Goal: Task Accomplishment & Management: Manage account settings

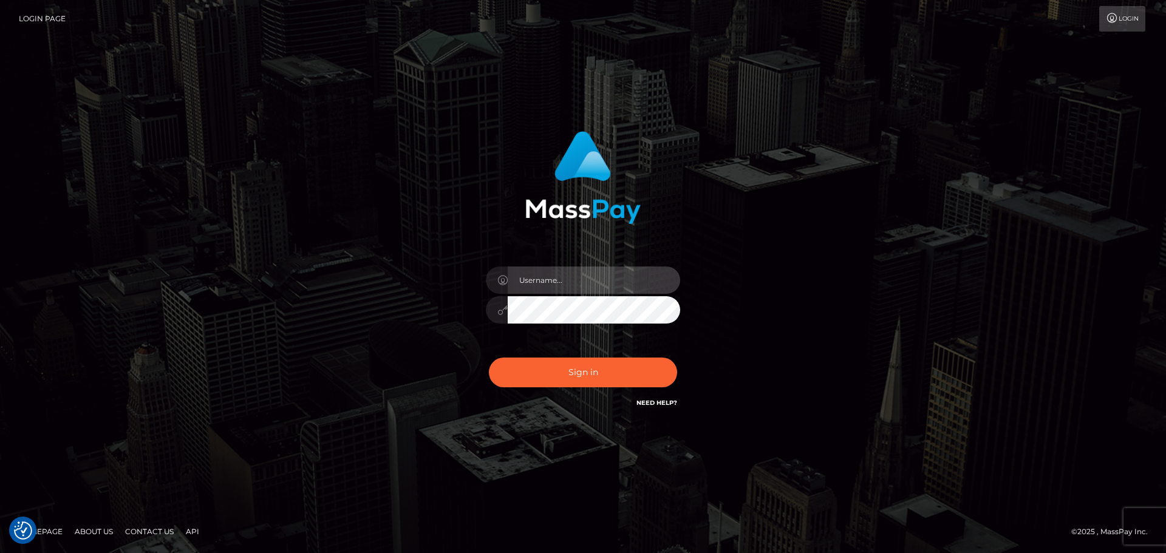
click at [554, 288] on input "text" at bounding box center [594, 280] width 172 height 27
type input "pschroll"
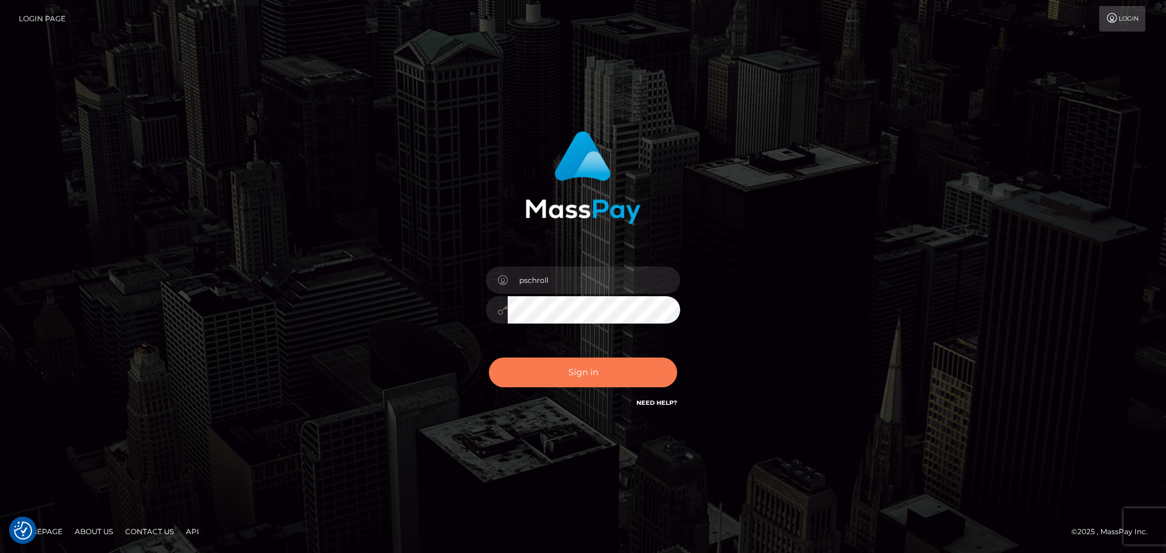
click at [583, 386] on button "Sign in" at bounding box center [583, 373] width 188 height 30
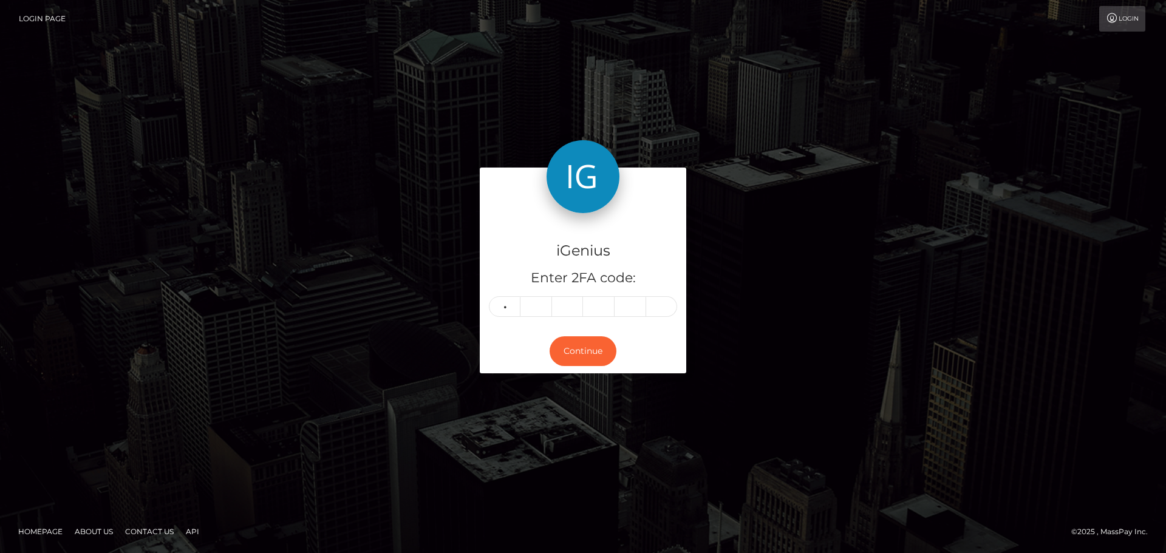
type input "8"
type input "0"
type input "3"
type input "6"
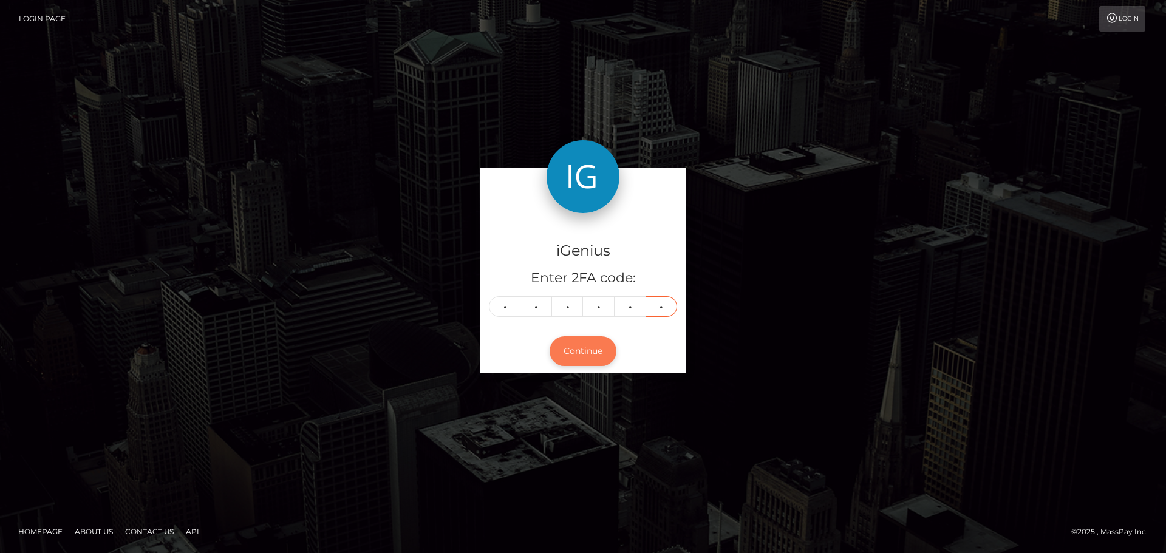
type input "1"
click at [570, 358] on button "Continue" at bounding box center [582, 351] width 67 height 30
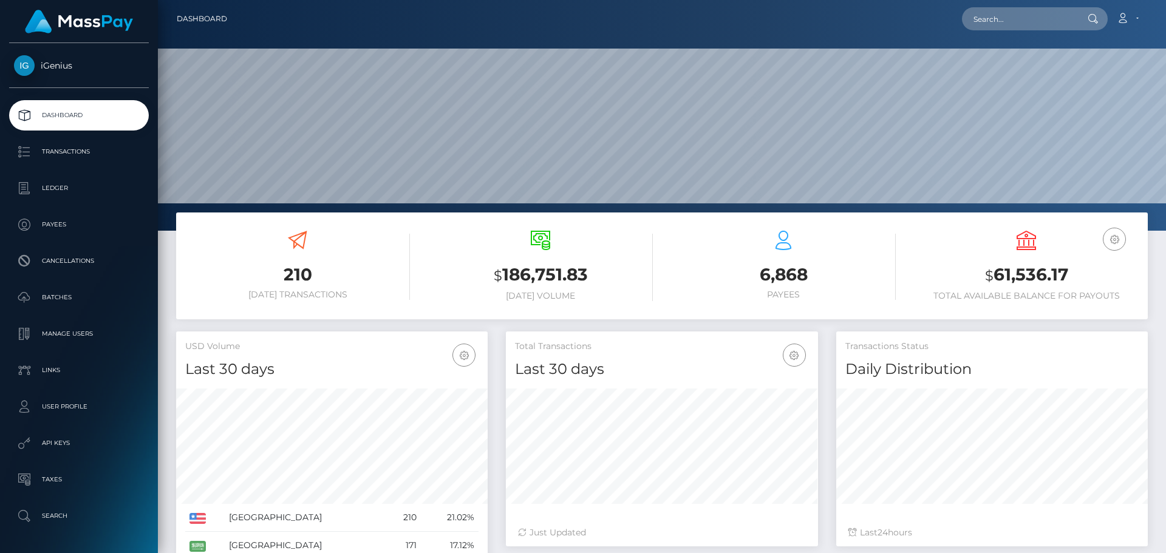
scroll to position [216, 312]
